Goal: Information Seeking & Learning: Learn about a topic

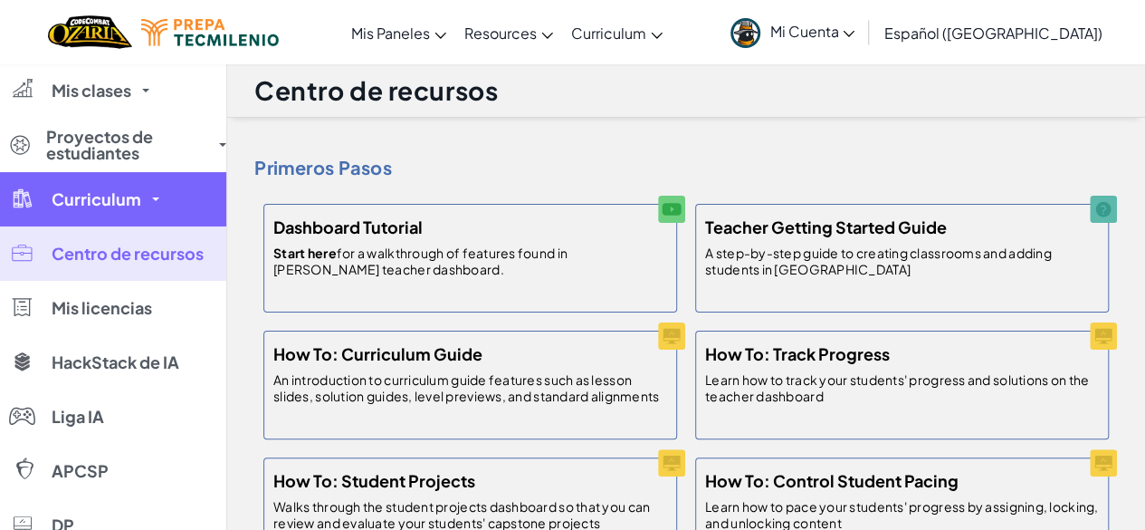
click at [86, 200] on span "Curriculum" at bounding box center [97, 199] width 90 height 16
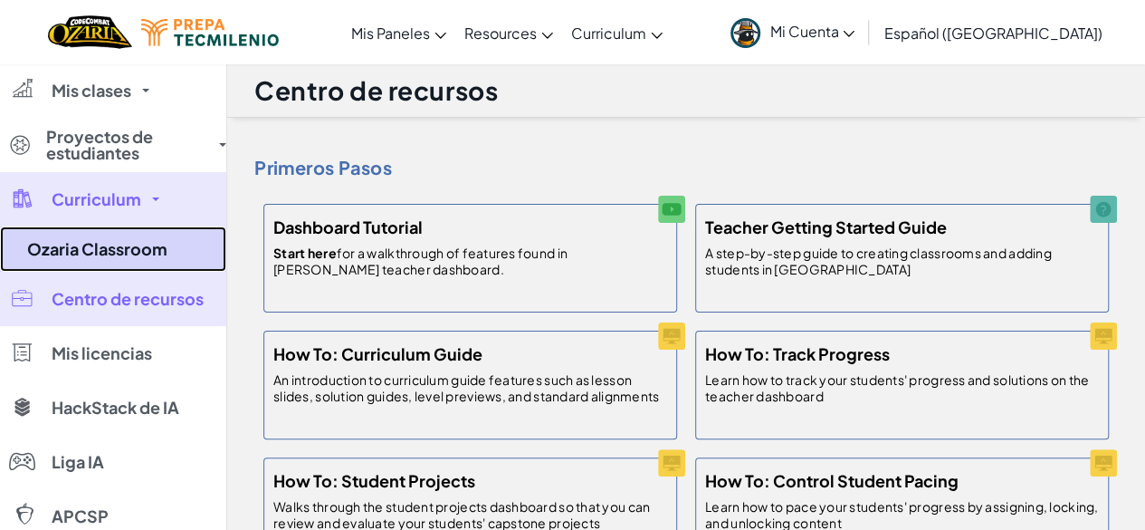
click at [113, 256] on link "Ozaria Classroom" at bounding box center [113, 248] width 226 height 45
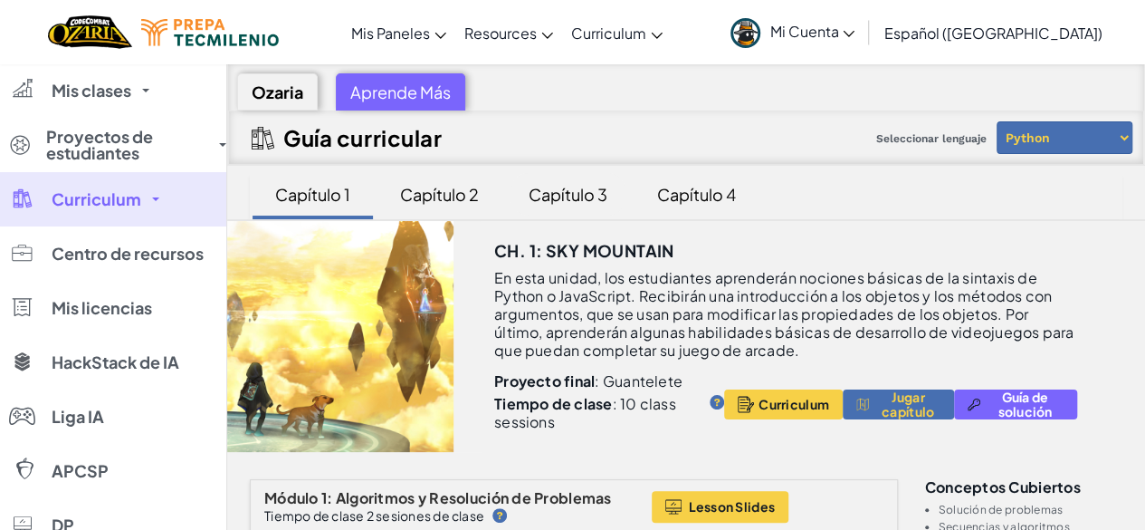
click at [588, 191] on div "Capítulo 3" at bounding box center [568, 194] width 115 height 43
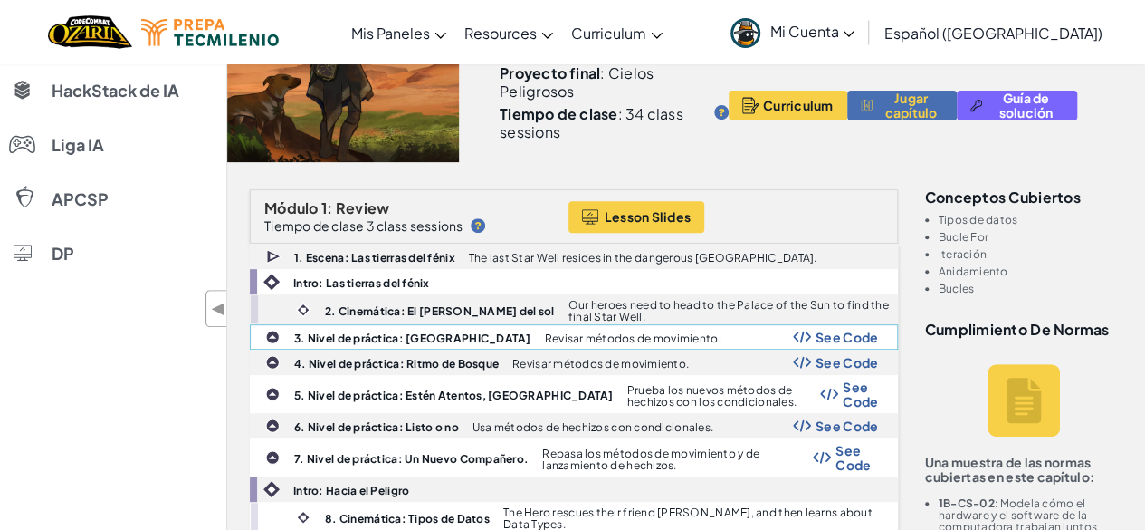
scroll to position [362, 0]
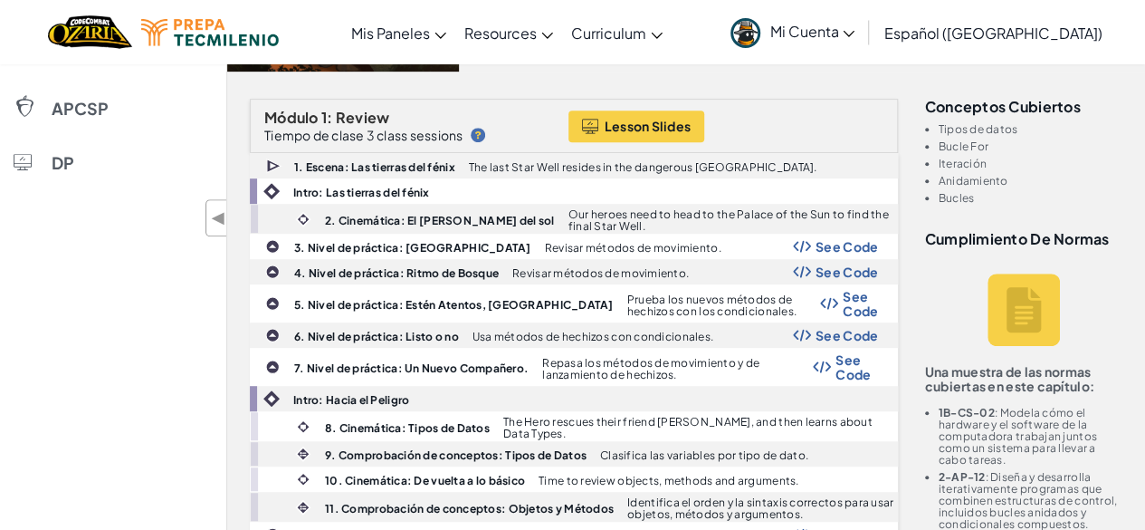
drag, startPoint x: 936, startPoint y: 126, endPoint x: 1027, endPoint y: 119, distance: 90.8
click at [1027, 119] on div "Conceptos cubiertos Tipos de datos Bucle For Iteración Anidamiento Bucles" at bounding box center [1024, 151] width 198 height 105
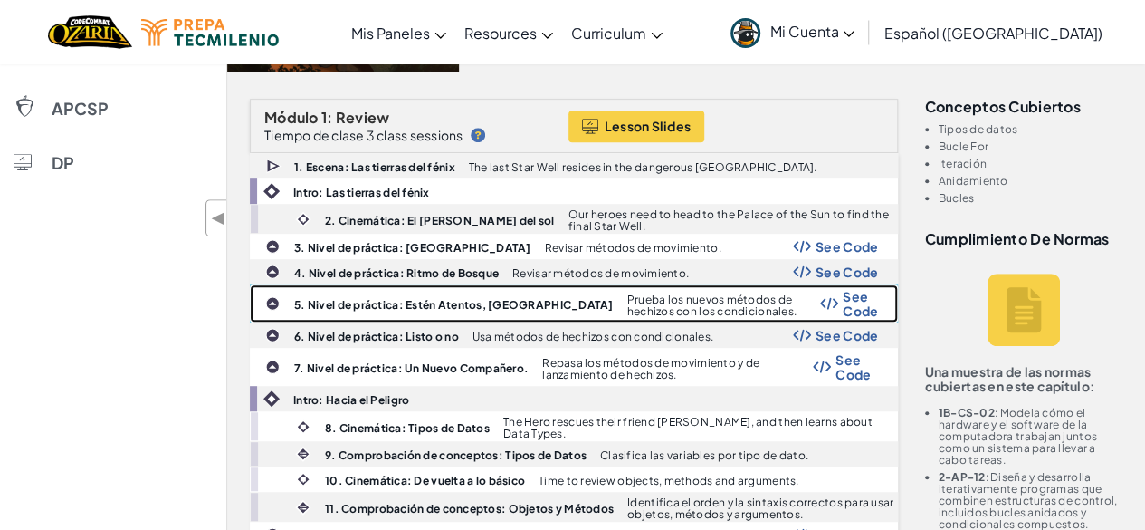
click at [843, 291] on span "See Code" at bounding box center [860, 303] width 35 height 29
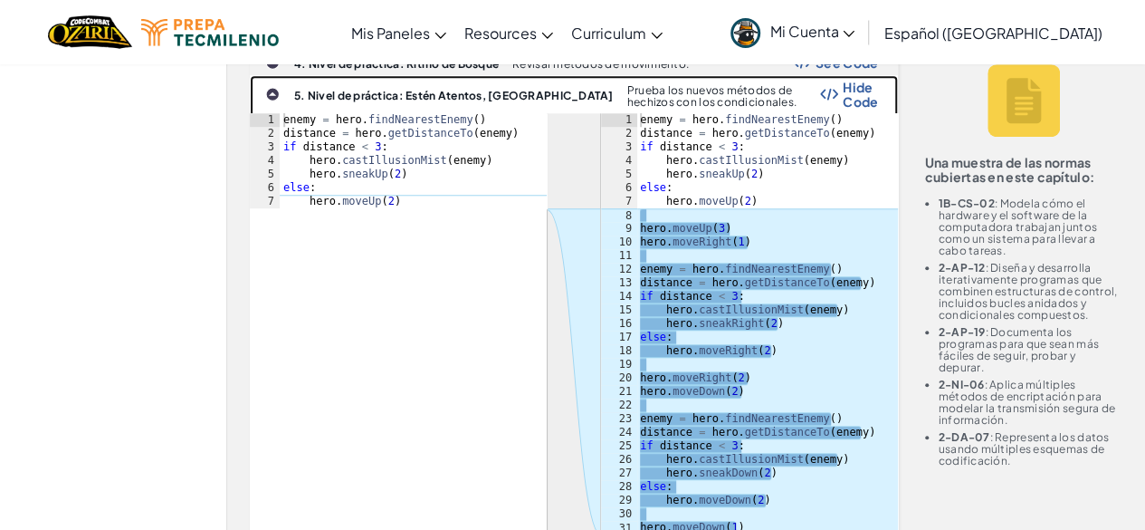
scroll to position [543, 0]
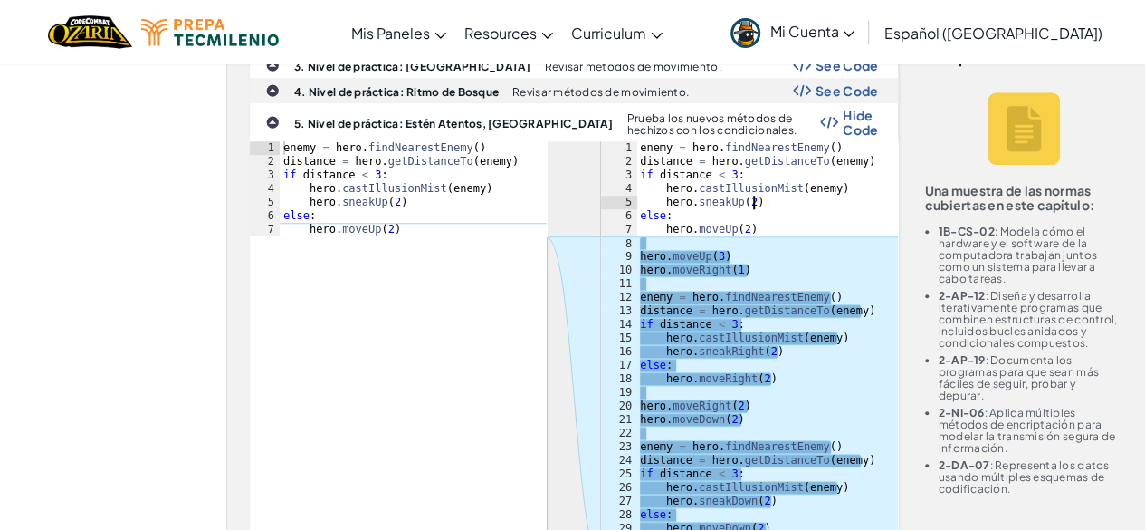
click at [775, 201] on div "enemy = hero . findNearestEnemy ( ) distance = hero . getDistanceTo ( enemy ) i…" at bounding box center [767, 372] width 262 height 462
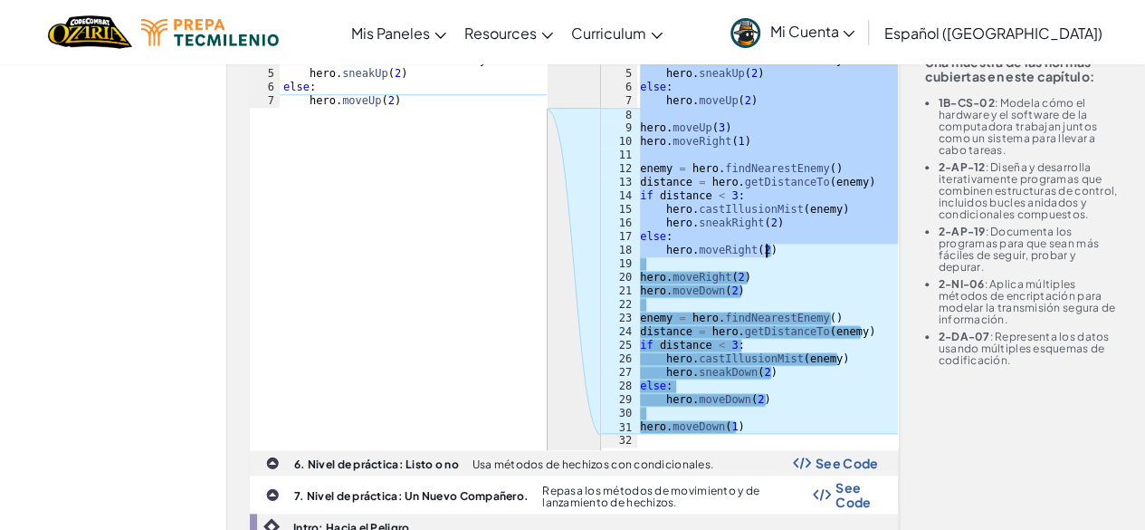
scroll to position [815, 0]
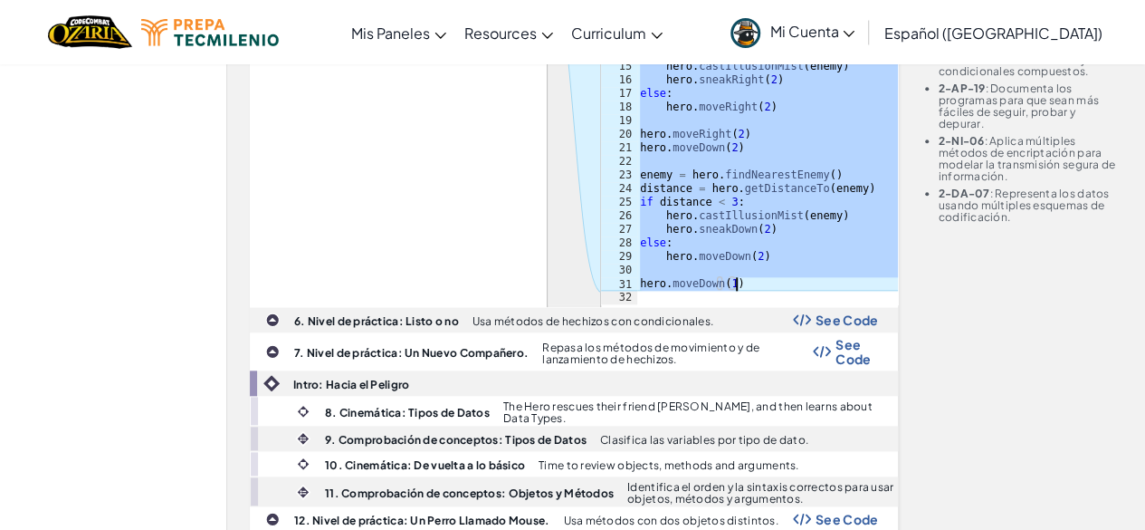
drag, startPoint x: 642, startPoint y: 145, endPoint x: 770, endPoint y: 283, distance: 188.4
click at [770, 283] on div "enemy = hero . findNearestEnemy ( ) distance = hero . getDistanceTo ( enemy ) i…" at bounding box center [767, 101] width 262 height 462
type textarea "hero.moveDown(1)"
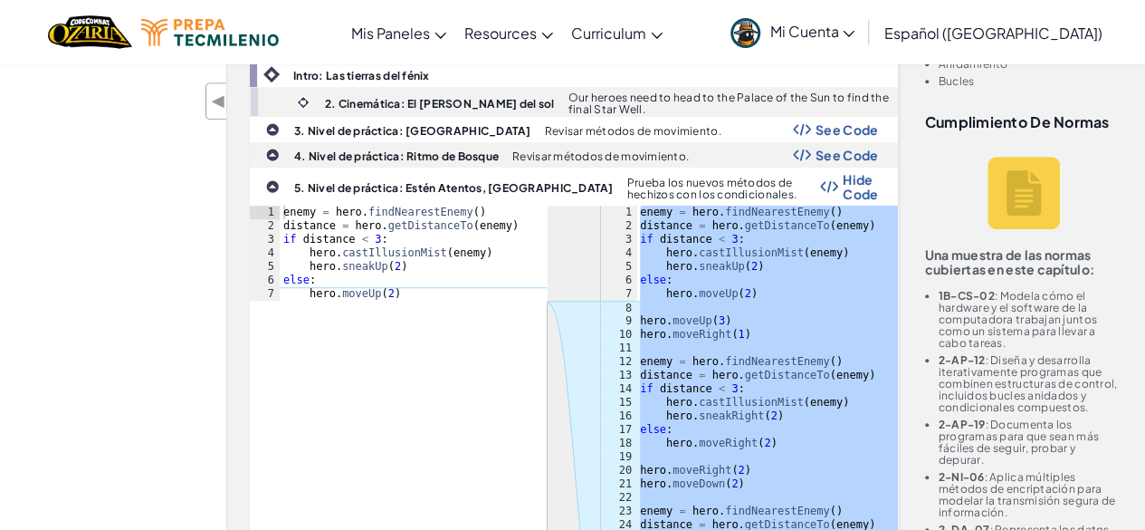
scroll to position [453, 0]
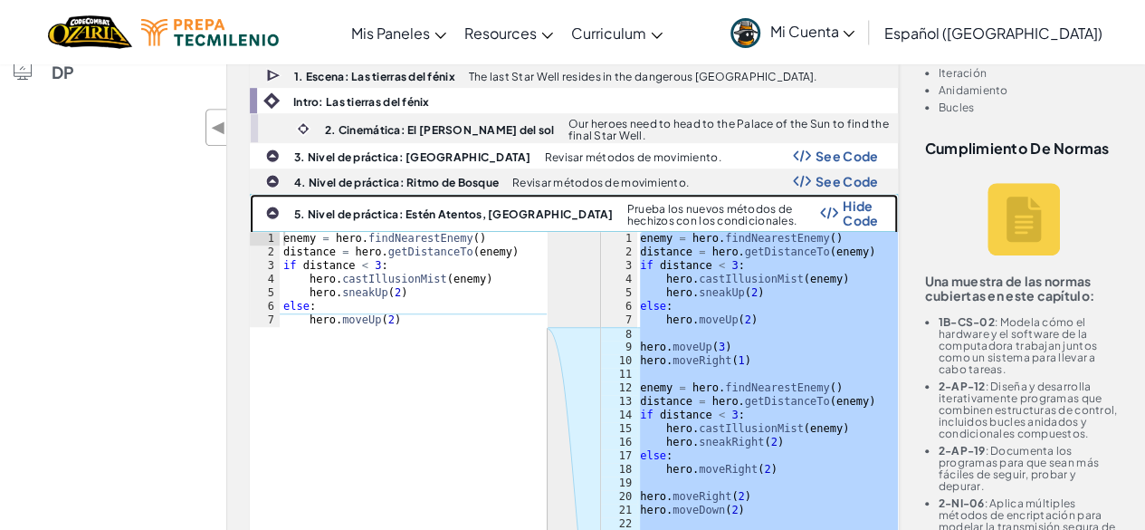
click at [265, 206] on img at bounding box center [272, 213] width 14 height 14
click at [843, 209] on span "Hide Code" at bounding box center [860, 212] width 35 height 29
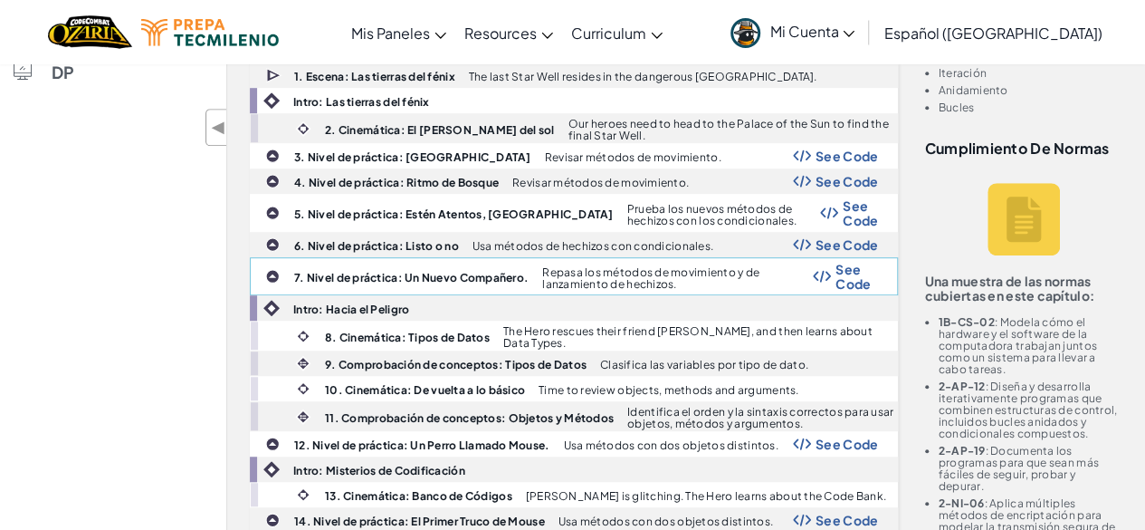
drag, startPoint x: 241, startPoint y: 155, endPoint x: 797, endPoint y: 285, distance: 571.0
copy div "3. Nivel de práctica: Pinefield Revisar métodos de movimiento. See Code 4. Nive…"
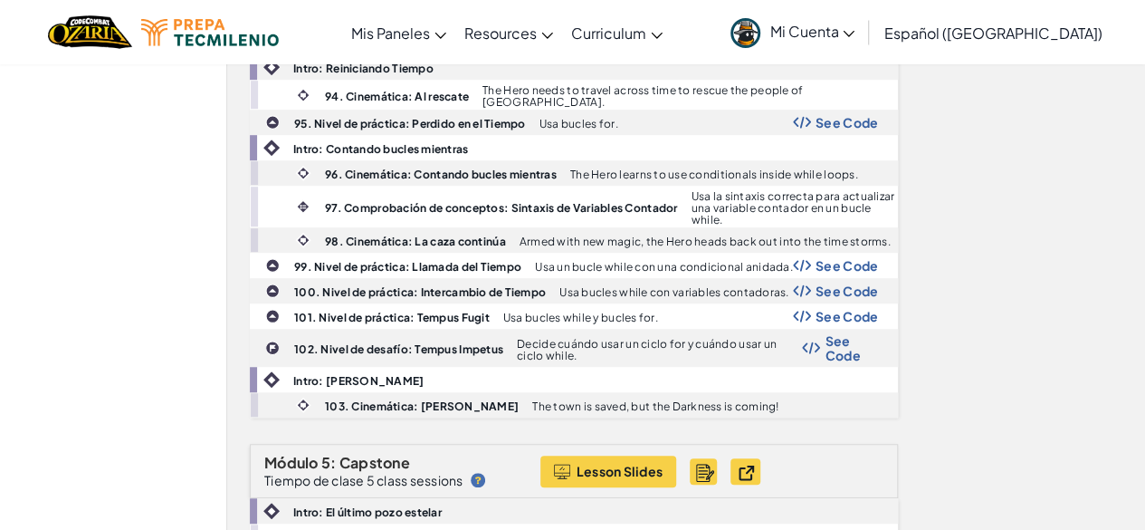
scroll to position [3712, 0]
